Goal: Find specific page/section: Find specific page/section

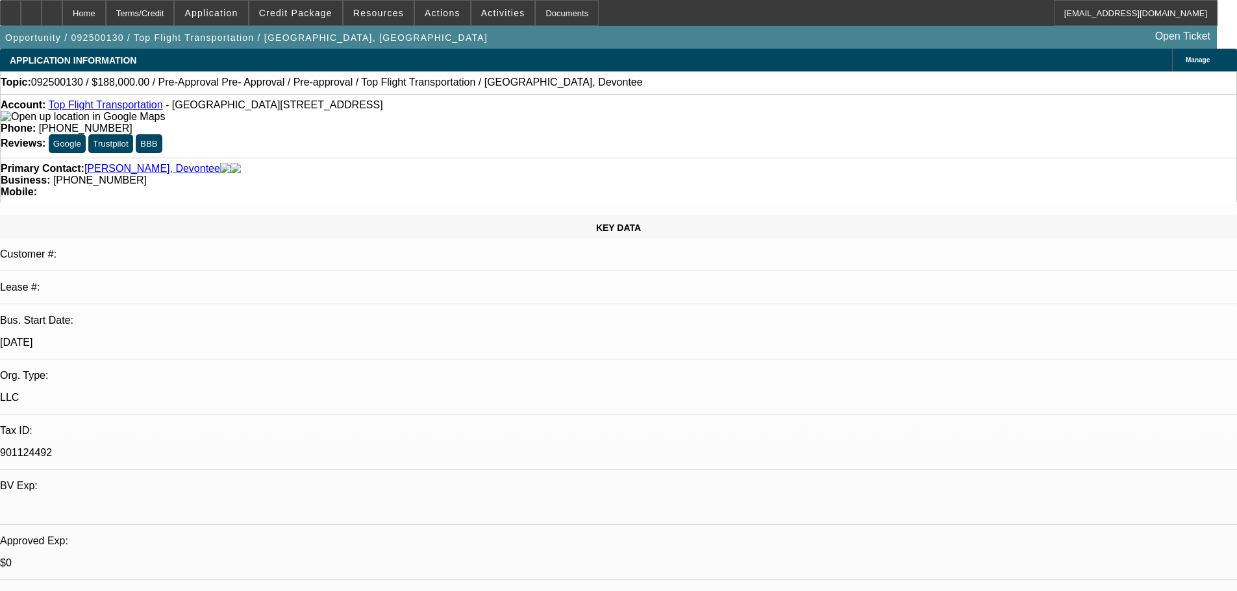
select select "0"
select select "3"
select select "0"
select select "6"
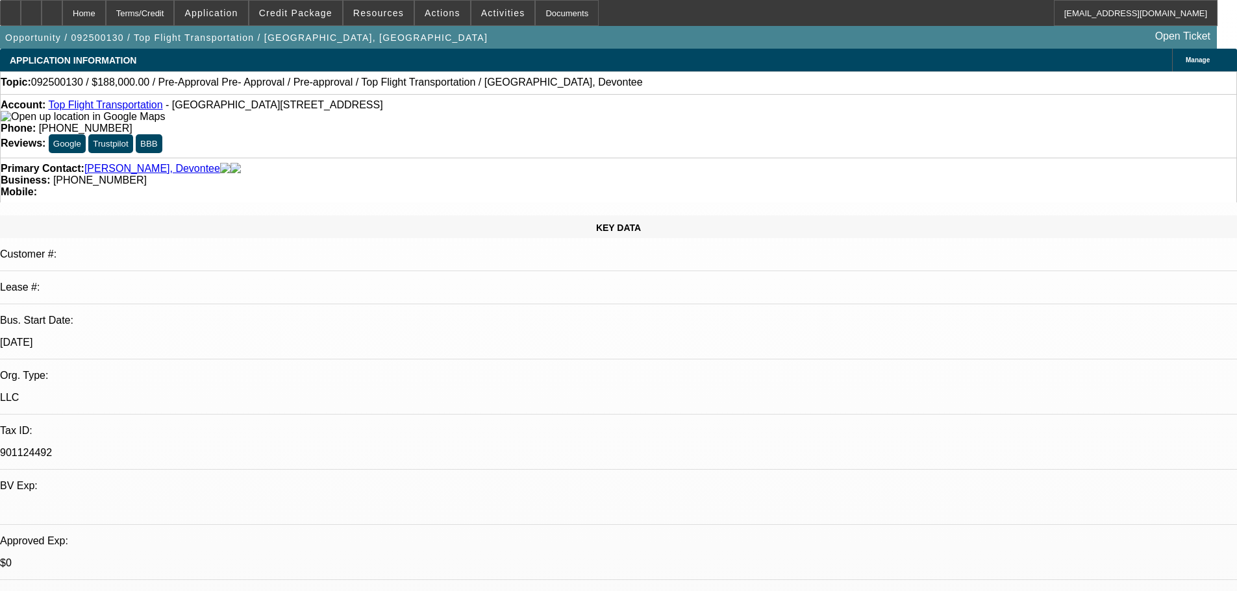
select select "0"
select select "3"
select select "0"
select select "6"
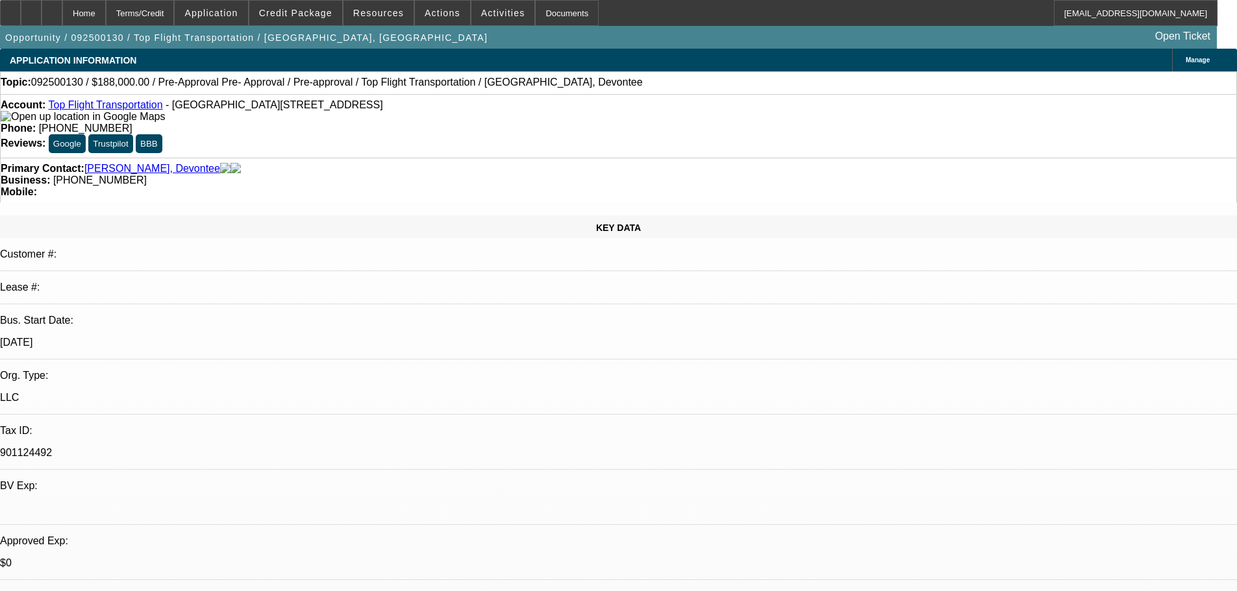
select select "0"
select select "3"
select select "0"
select select "6"
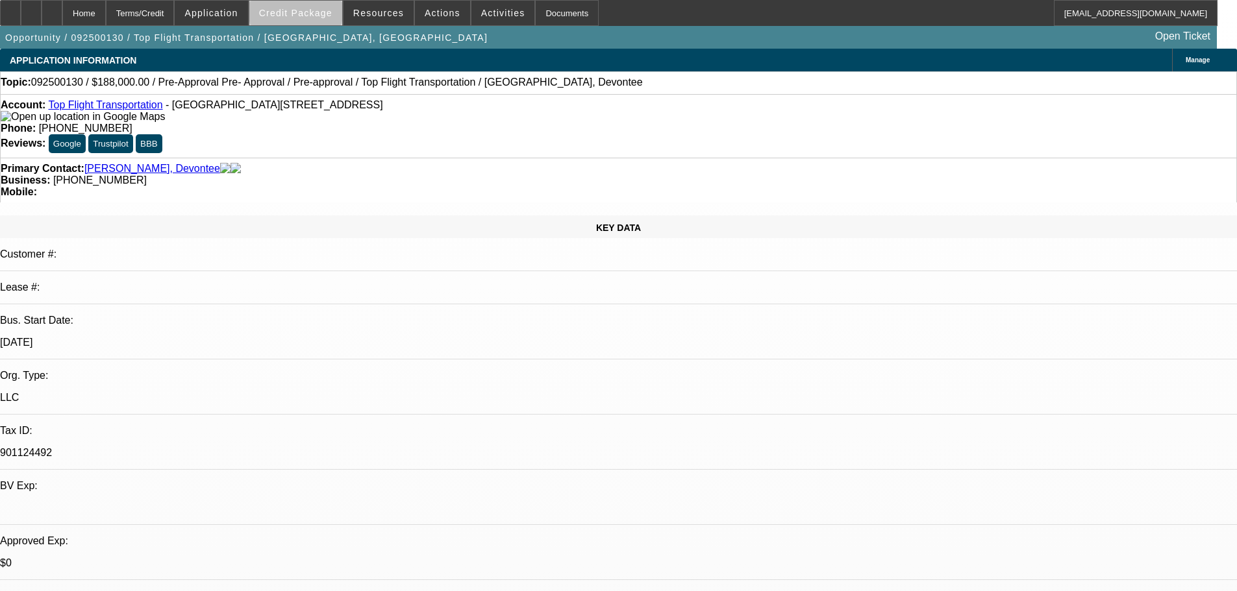
click at [316, 14] on span "Credit Package" at bounding box center [295, 13] width 73 height 10
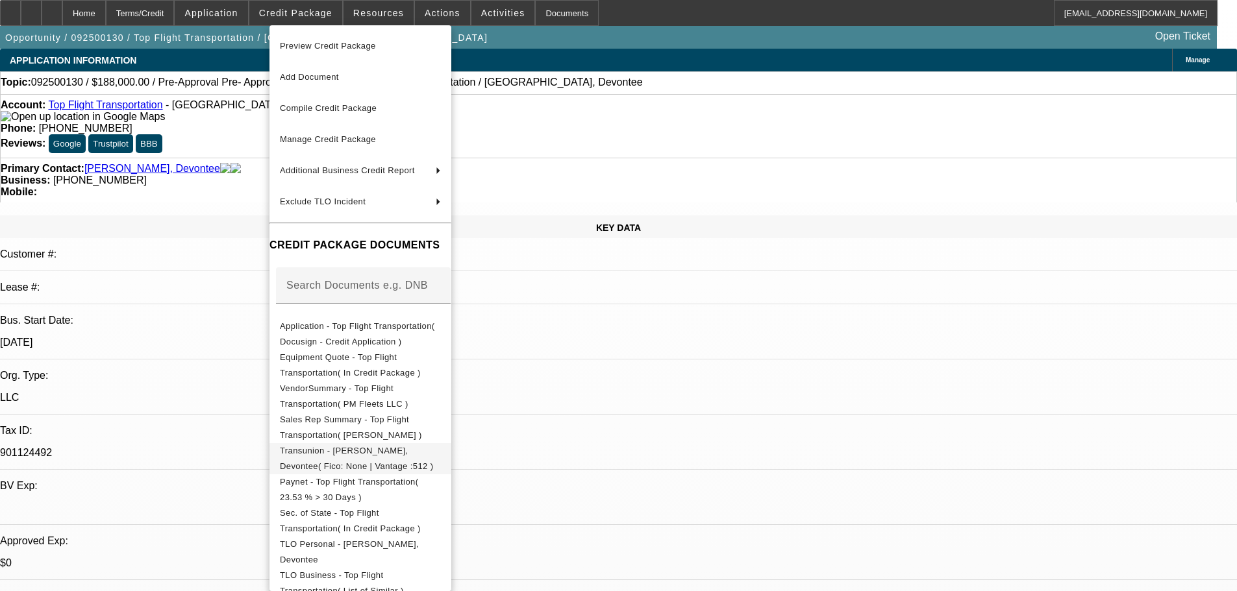
click at [349, 456] on span "Transunion - [PERSON_NAME], Devontee( Fico: None | Vantage :512 )" at bounding box center [356, 458] width 153 height 25
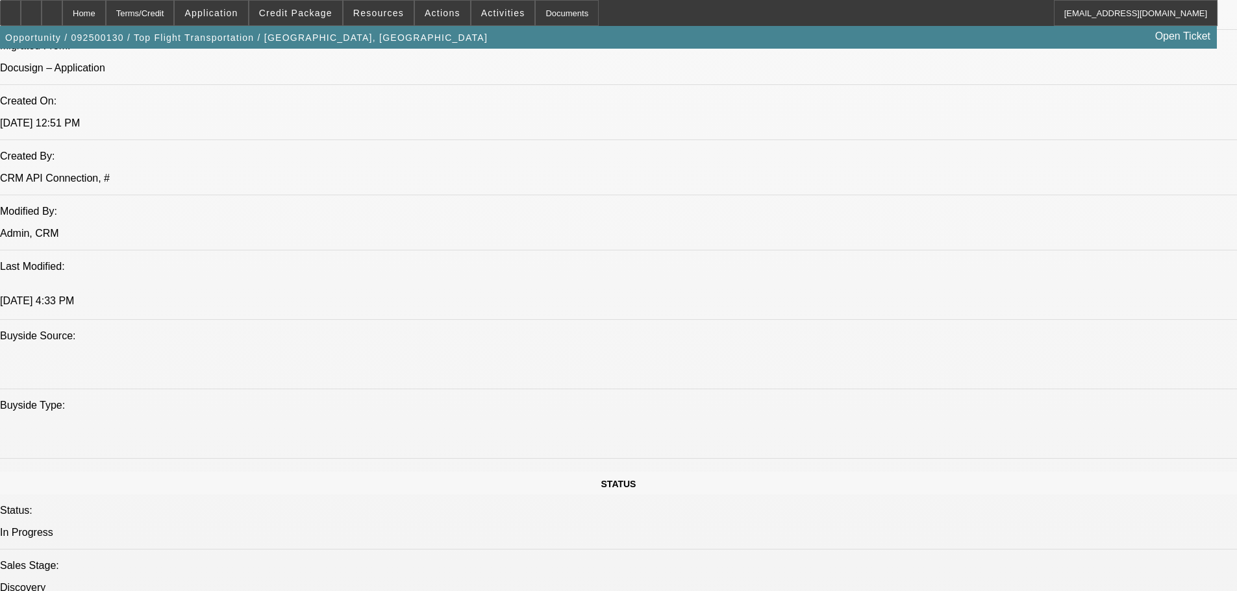
scroll to position [974, 0]
